Goal: Find specific page/section: Find specific page/section

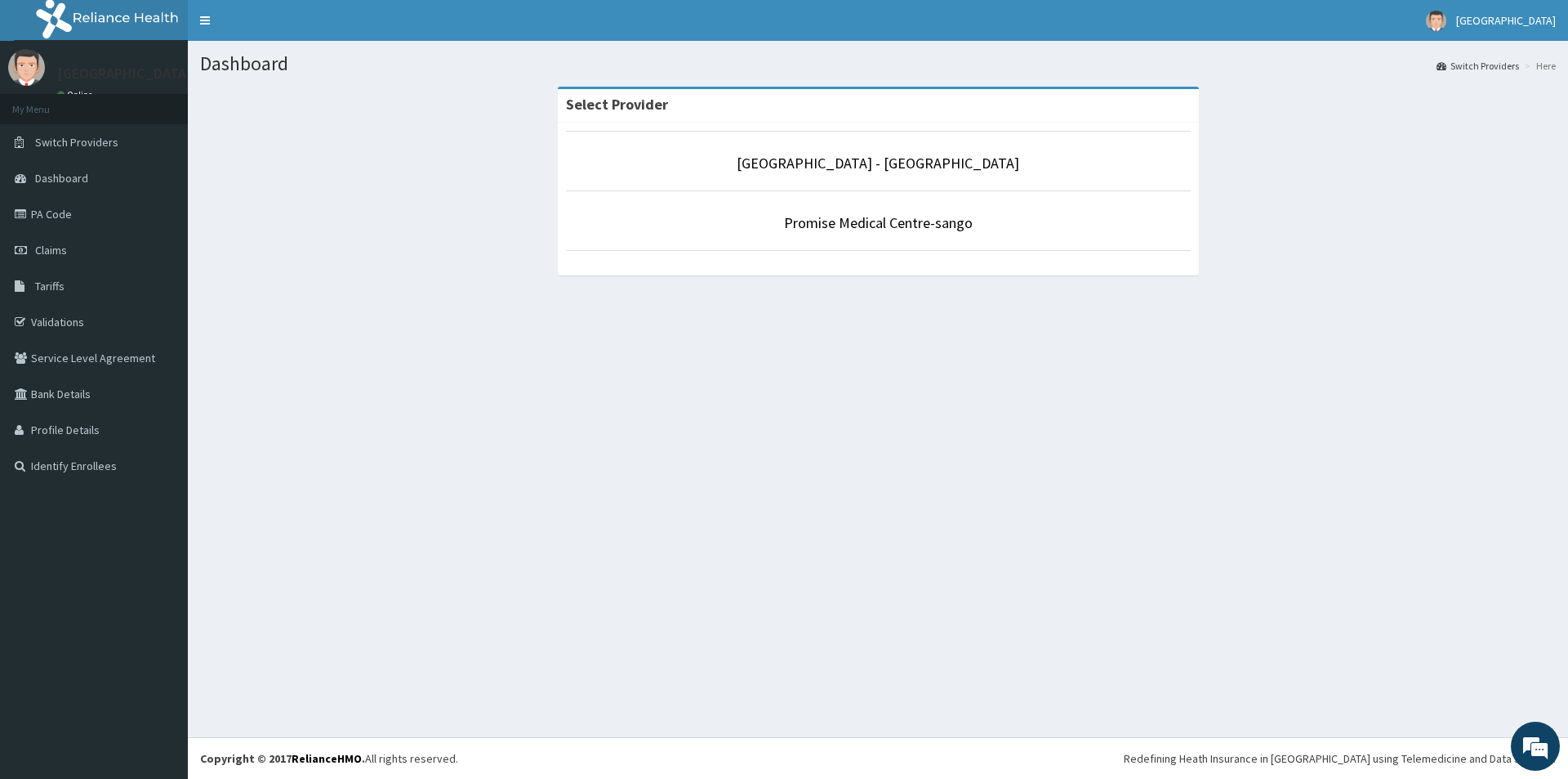
click at [822, 173] on p "[GEOGRAPHIC_DATA] - [GEOGRAPHIC_DATA]" at bounding box center [878, 163] width 625 height 22
click at [819, 170] on link "[GEOGRAPHIC_DATA] - [GEOGRAPHIC_DATA]" at bounding box center [877, 162] width 282 height 19
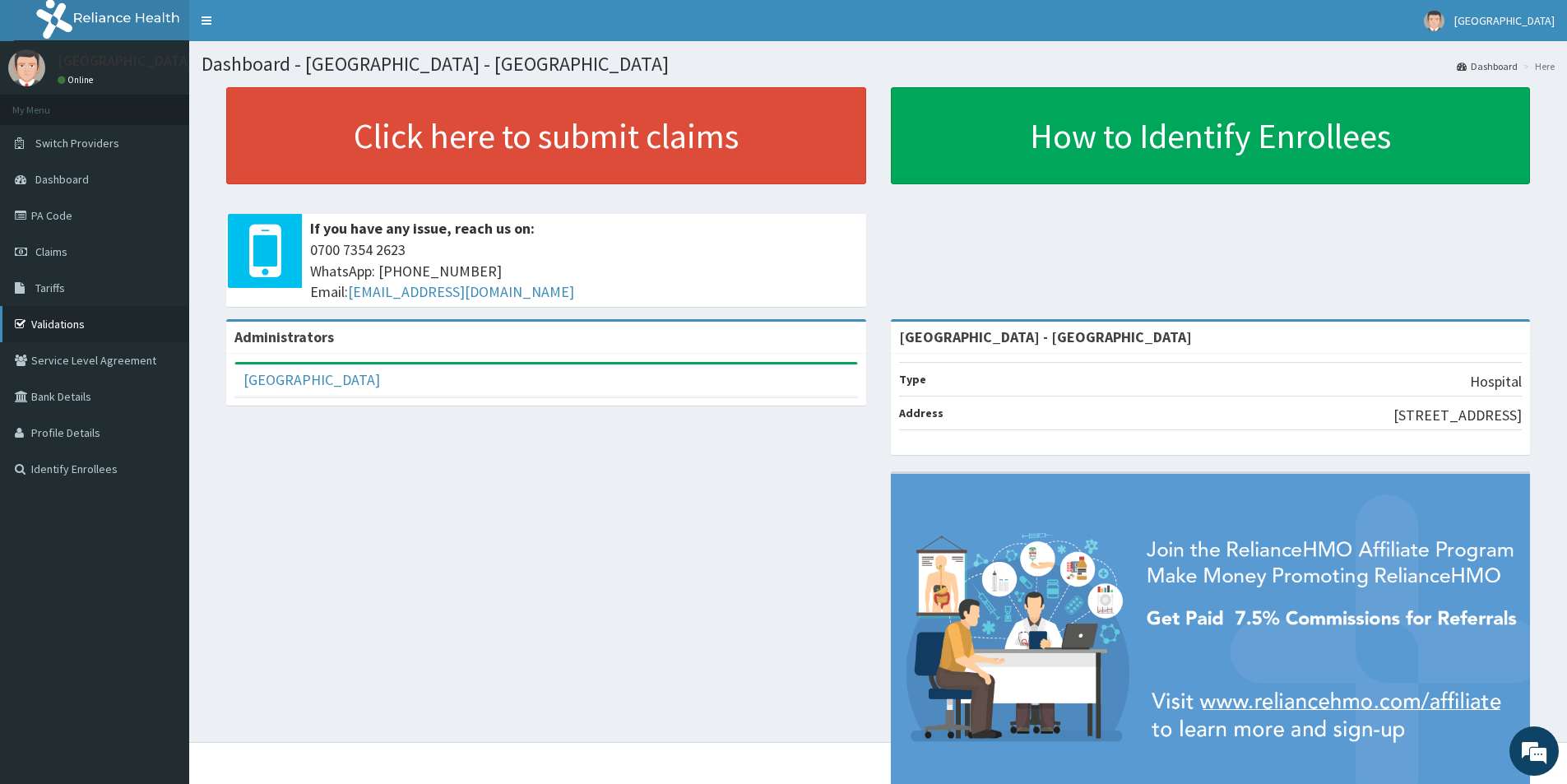
click at [85, 310] on link "Validations" at bounding box center [94, 324] width 189 height 36
click at [82, 330] on link "Validations" at bounding box center [94, 324] width 189 height 36
